Goal: Information Seeking & Learning: Find specific fact

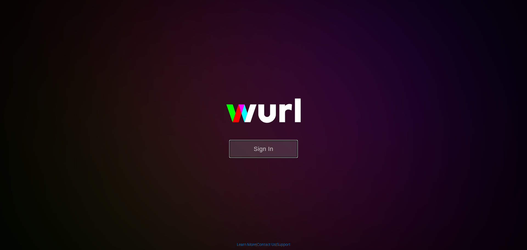
click at [266, 146] on button "Sign In" at bounding box center [263, 149] width 69 height 18
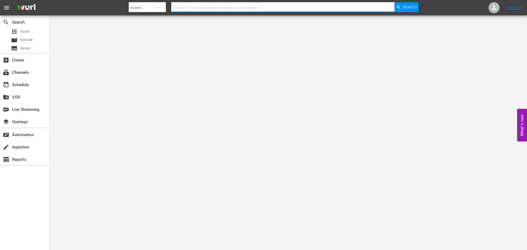
click at [232, 7] on input "text" at bounding box center [282, 7] width 223 height 13
type input "murder before even"
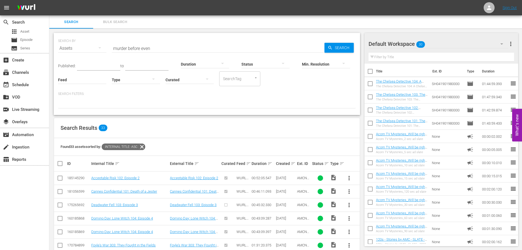
drag, startPoint x: 237, startPoint y: 205, endPoint x: 222, endPoint y: 110, distance: 95.8
click at [138, 48] on input "murder before even" at bounding box center [218, 48] width 213 height 13
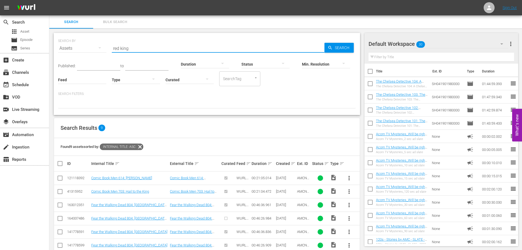
click at [150, 51] on input "red king" at bounding box center [218, 48] width 213 height 13
click at [161, 51] on input "murder before even" at bounding box center [218, 48] width 213 height 13
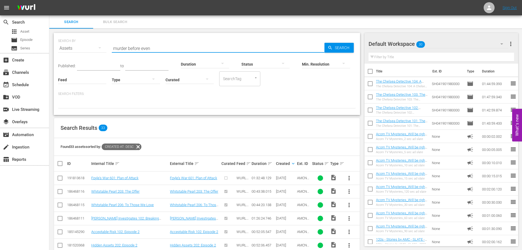
click at [161, 51] on input "murder before even" at bounding box center [218, 48] width 213 height 13
click at [148, 47] on input "murder before even" at bounding box center [218, 48] width 213 height 13
click at [151, 48] on input "dead still" at bounding box center [218, 48] width 213 height 13
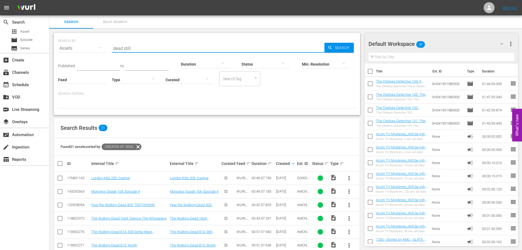
click at [151, 48] on input "dead still" at bounding box center [218, 48] width 213 height 13
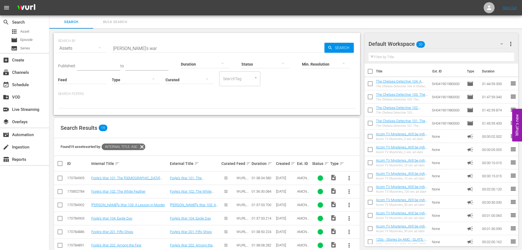
click at [157, 50] on input "[PERSON_NAME]'s war" at bounding box center [218, 48] width 213 height 13
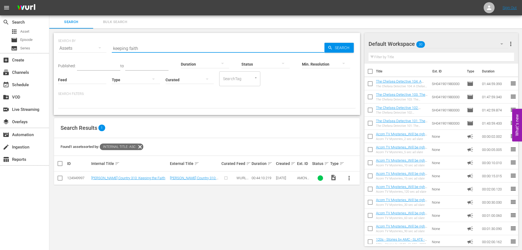
click at [142, 49] on input "keeping faith" at bounding box center [218, 48] width 213 height 13
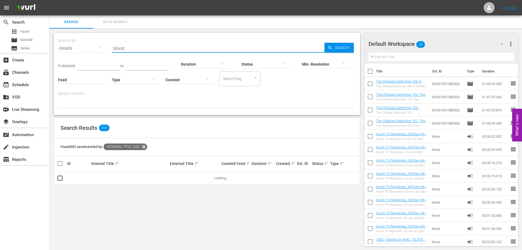
click at [139, 50] on input "blood" at bounding box center [218, 48] width 213 height 13
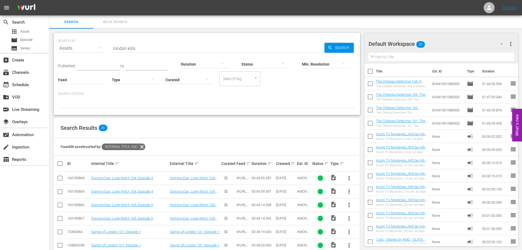
drag, startPoint x: 152, startPoint y: 179, endPoint x: 115, endPoint y: -12, distance: 195.2
click at [140, 50] on input "london kills" at bounding box center [218, 48] width 213 height 13
click at [151, 45] on input "mystery road" at bounding box center [218, 48] width 213 height 13
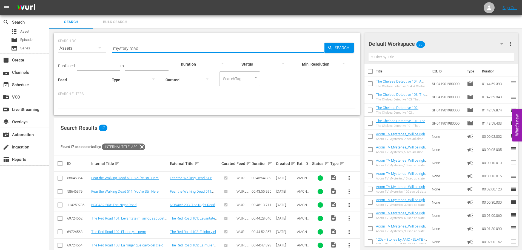
click at [151, 45] on input "mystery road" at bounding box center [218, 48] width 213 height 13
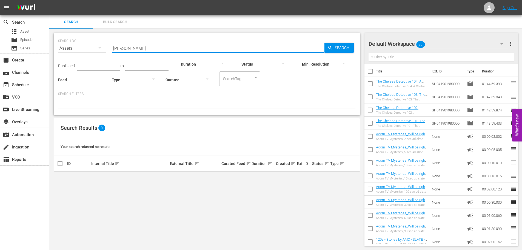
click at [135, 46] on input "[PERSON_NAME]" at bounding box center [218, 48] width 213 height 13
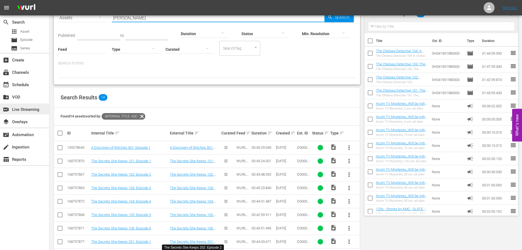
scroll to position [10, 0]
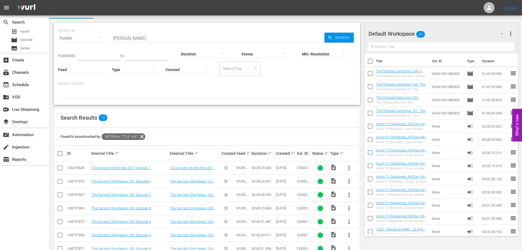
click at [133, 42] on hr at bounding box center [218, 42] width 213 height 0
click at [131, 40] on input "[PERSON_NAME]" at bounding box center [218, 38] width 213 height 13
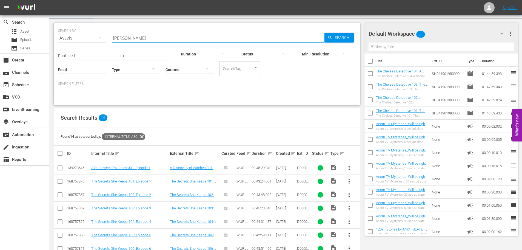
click at [131, 40] on input "[PERSON_NAME]" at bounding box center [218, 38] width 213 height 13
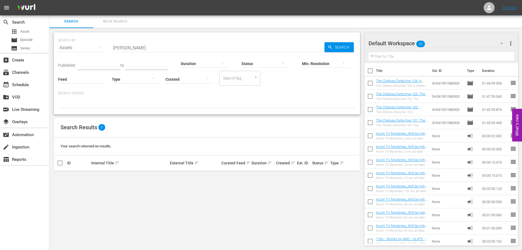
drag, startPoint x: 123, startPoint y: 46, endPoint x: 152, endPoint y: 52, distance: 29.6
click at [123, 46] on input "[PERSON_NAME]" at bounding box center [218, 47] width 213 height 13
type input "[PERSON_NAME]"
